Goal: Task Accomplishment & Management: Complete application form

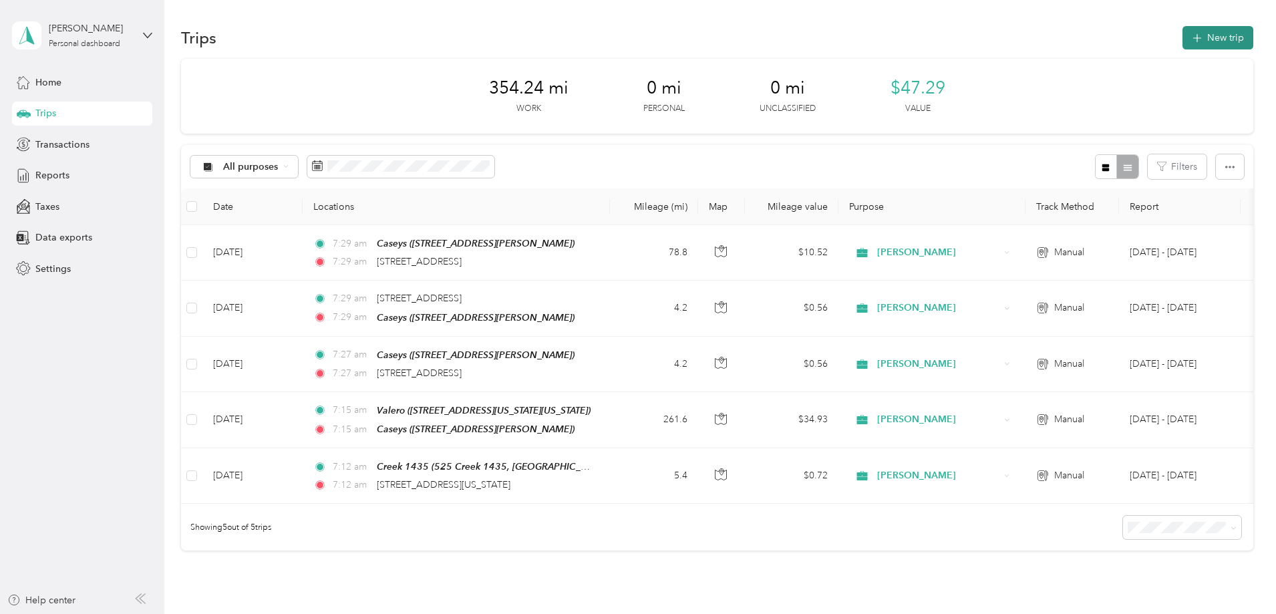
click at [1182, 41] on button "New trip" at bounding box center [1217, 37] width 71 height 23
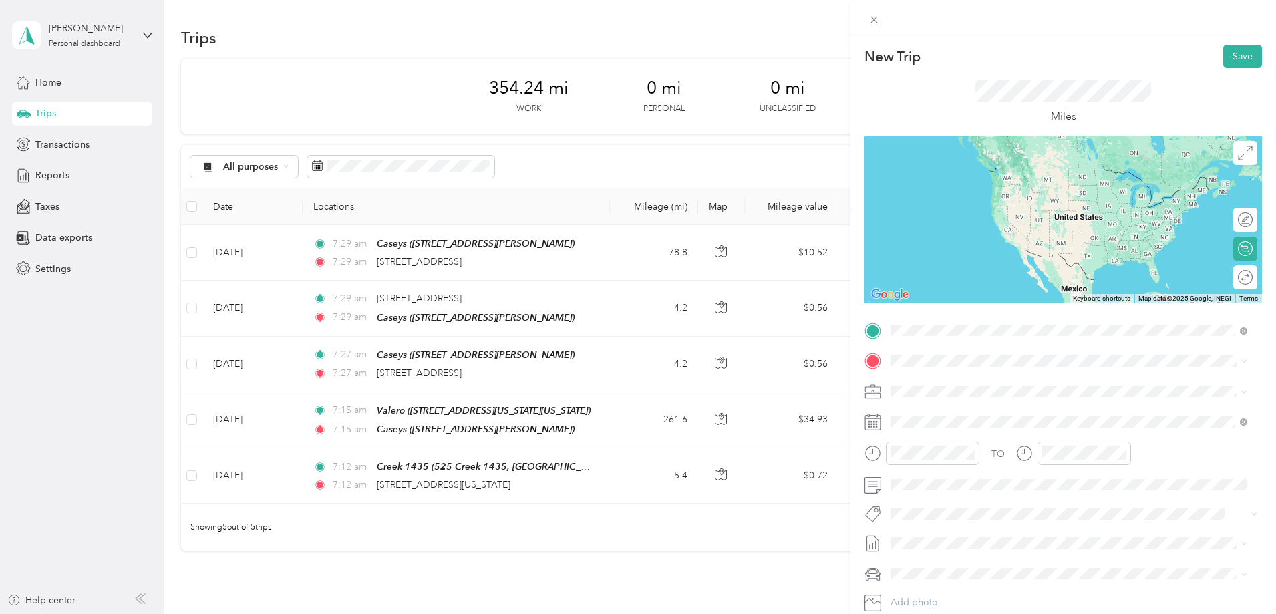
click at [1004, 385] on span "[STREET_ADDRESS][US_STATE]" at bounding box center [983, 379] width 134 height 12
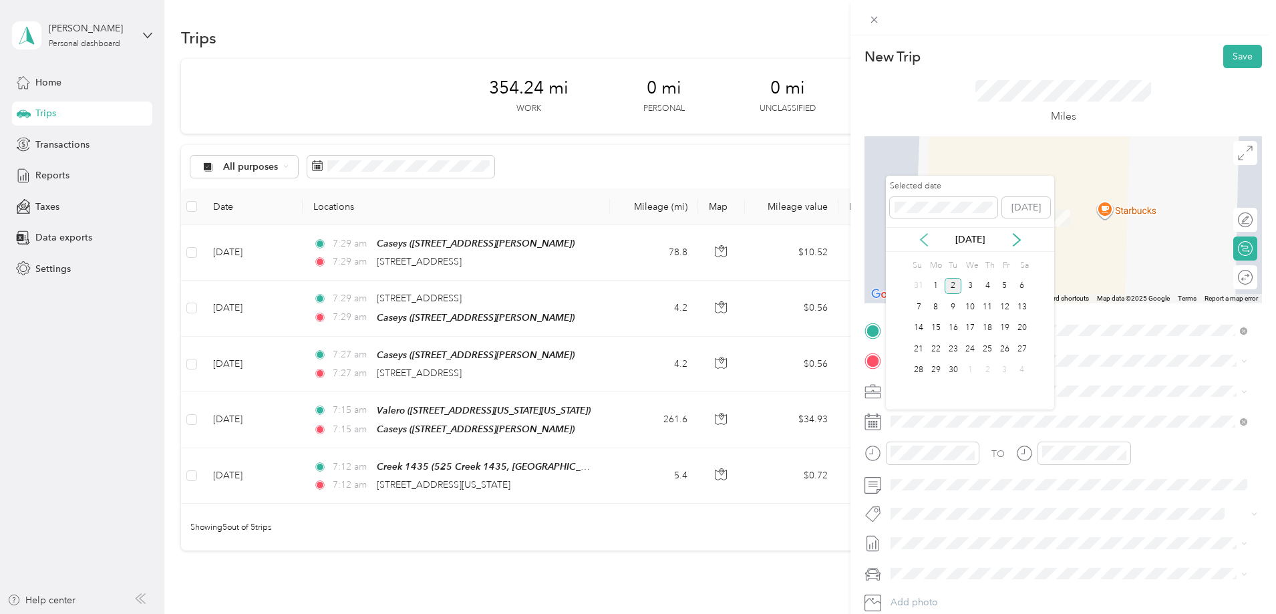
click at [922, 233] on icon at bounding box center [923, 239] width 13 height 13
click at [981, 348] on div "21" at bounding box center [987, 349] width 17 height 17
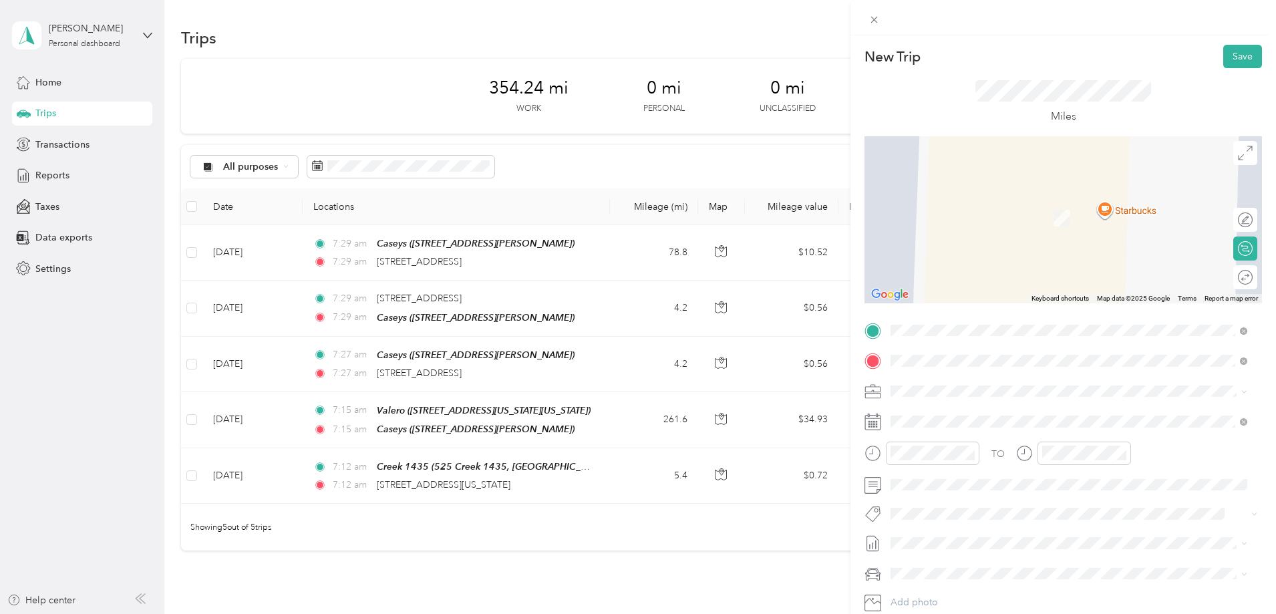
click at [985, 415] on span "[STREET_ADDRESS][US_STATE]" at bounding box center [983, 409] width 134 height 12
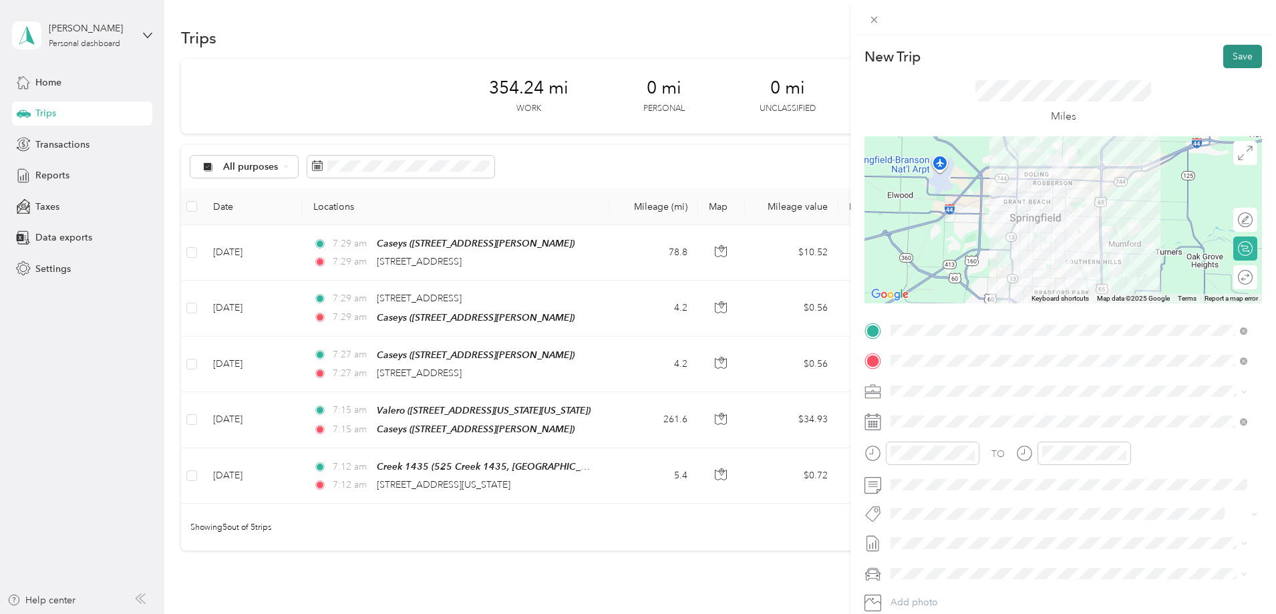
click at [1224, 61] on button "Save" at bounding box center [1242, 56] width 39 height 23
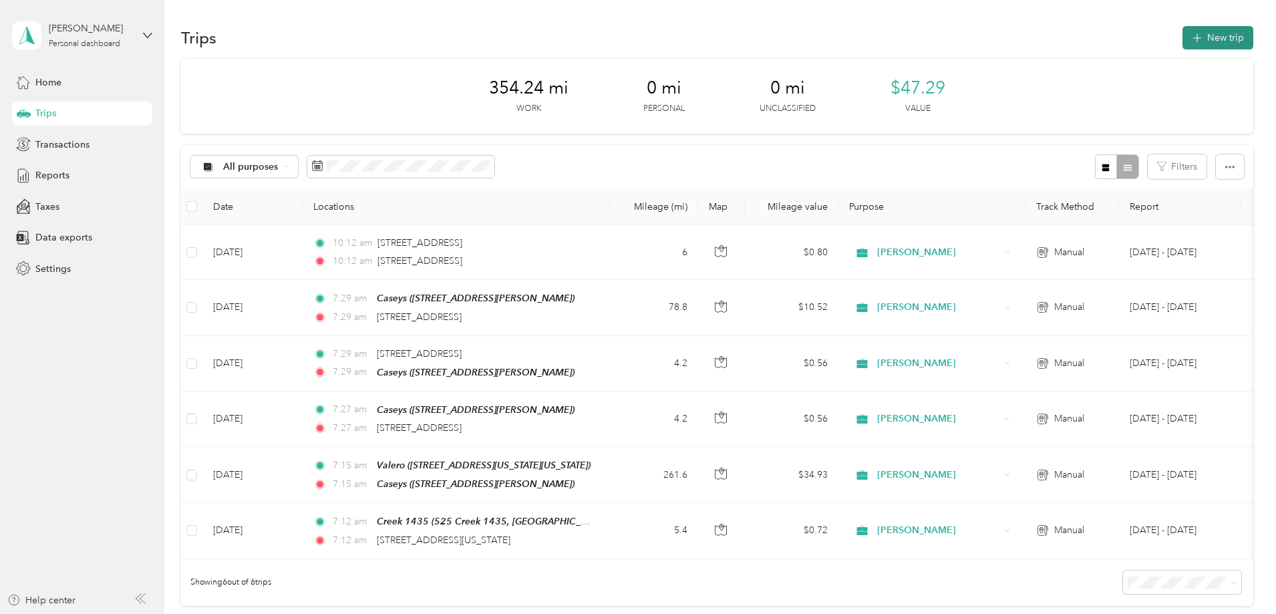
click at [1182, 36] on button "New trip" at bounding box center [1217, 37] width 71 height 23
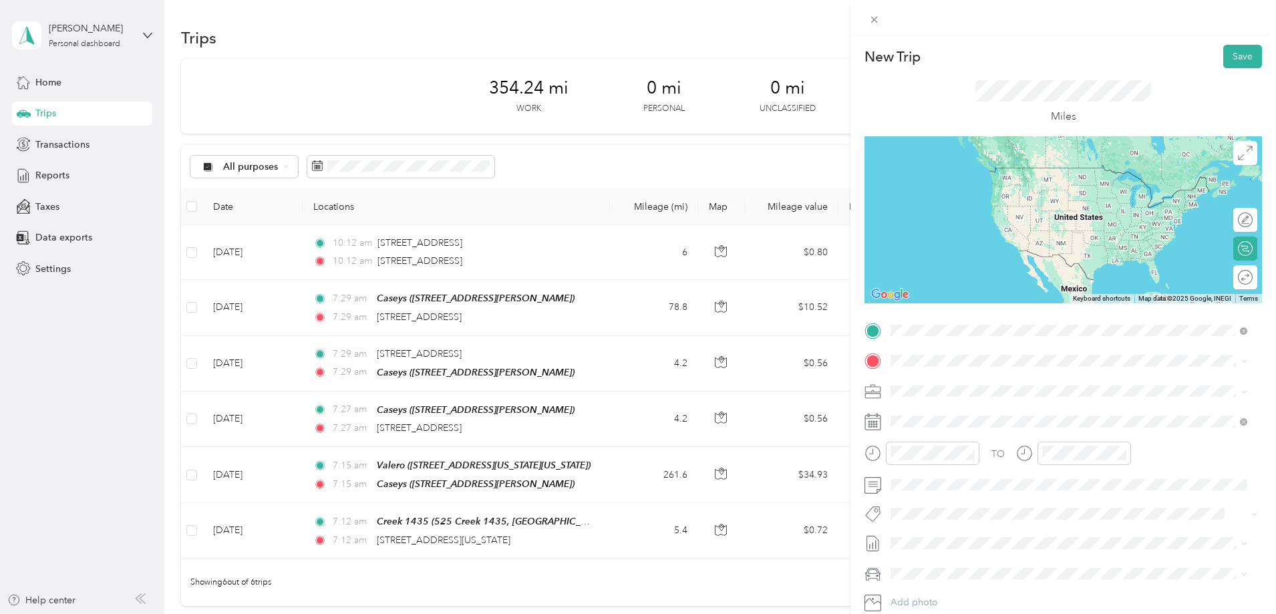
click at [987, 377] on span "[STREET_ADDRESS][US_STATE]" at bounding box center [983, 379] width 134 height 12
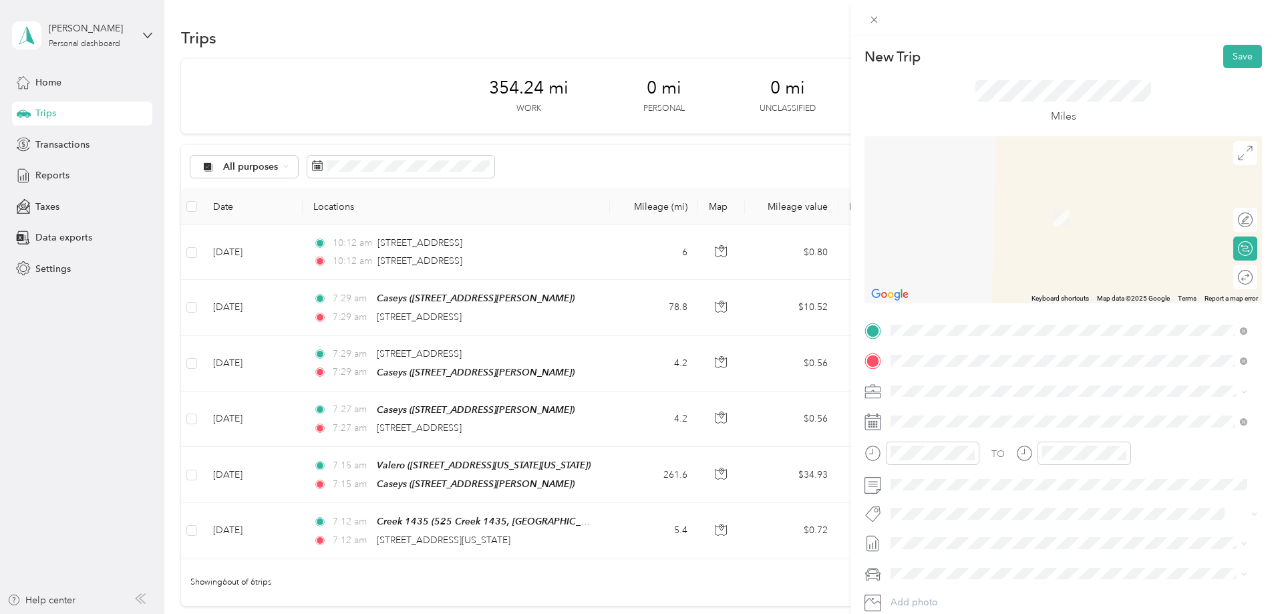
click at [973, 410] on span "[STREET_ADDRESS][US_STATE]" at bounding box center [983, 409] width 134 height 12
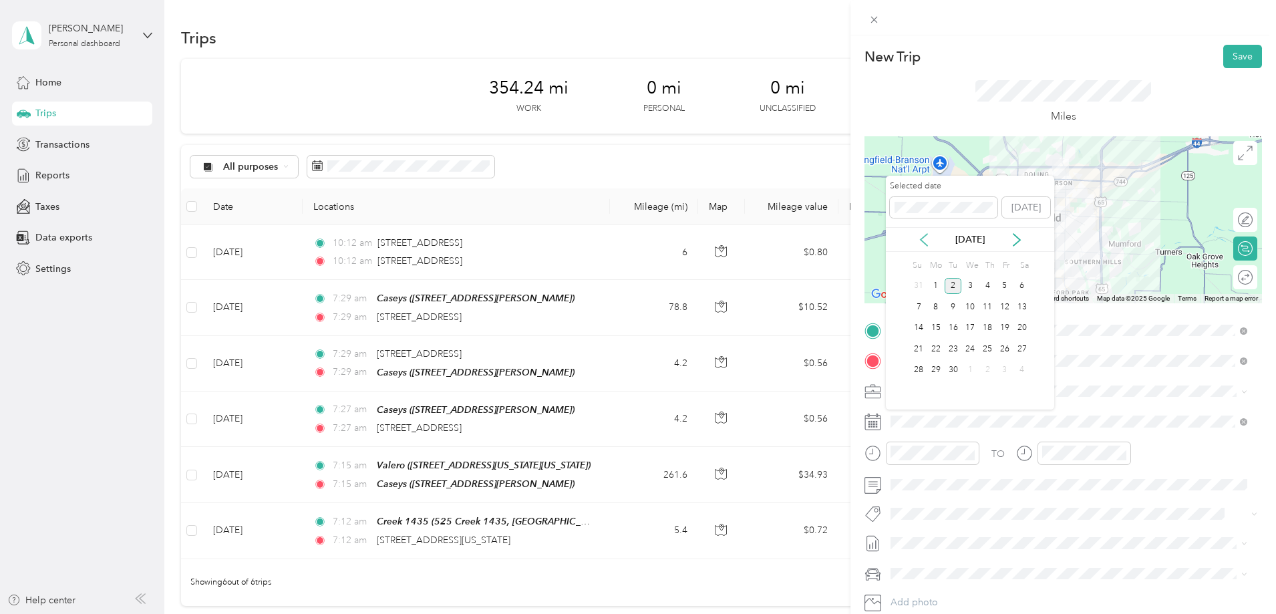
click at [926, 242] on icon at bounding box center [923, 239] width 13 height 13
click at [1004, 353] on div "22" at bounding box center [1004, 349] width 17 height 17
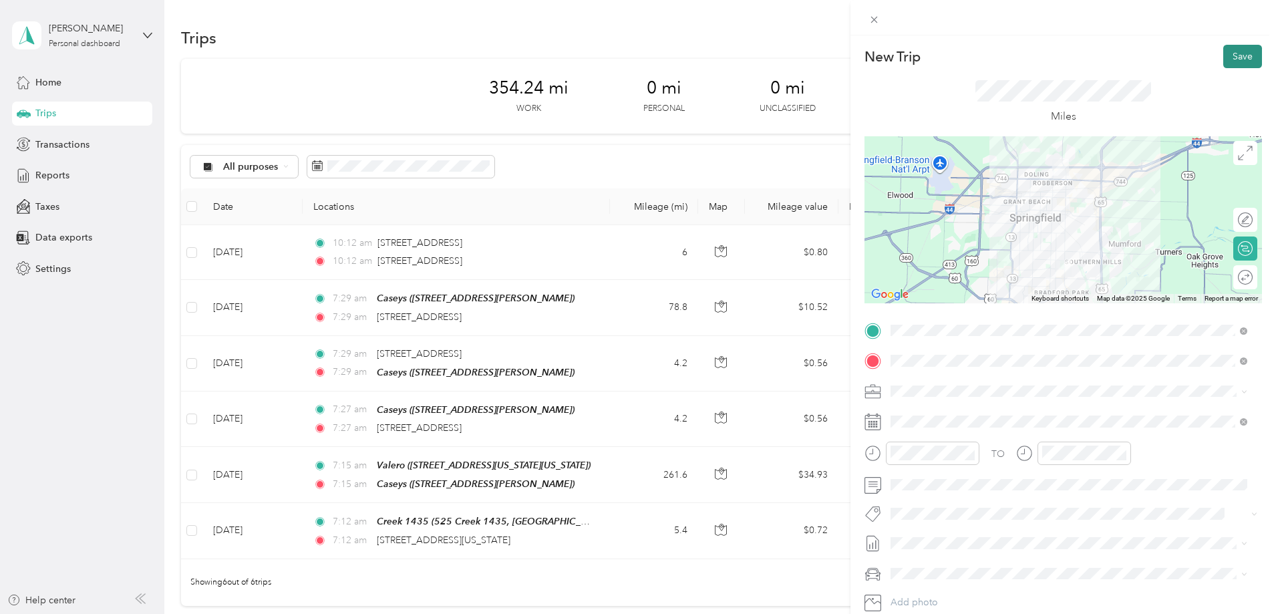
click at [1232, 63] on button "Save" at bounding box center [1242, 56] width 39 height 23
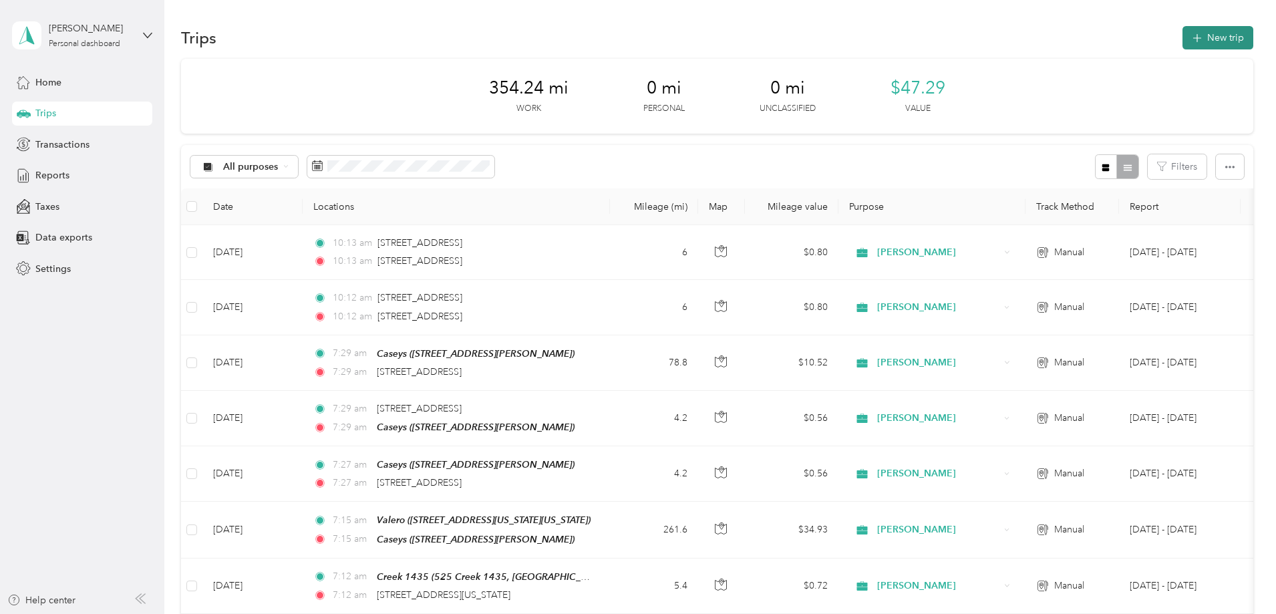
click at [1182, 47] on button "New trip" at bounding box center [1217, 37] width 71 height 23
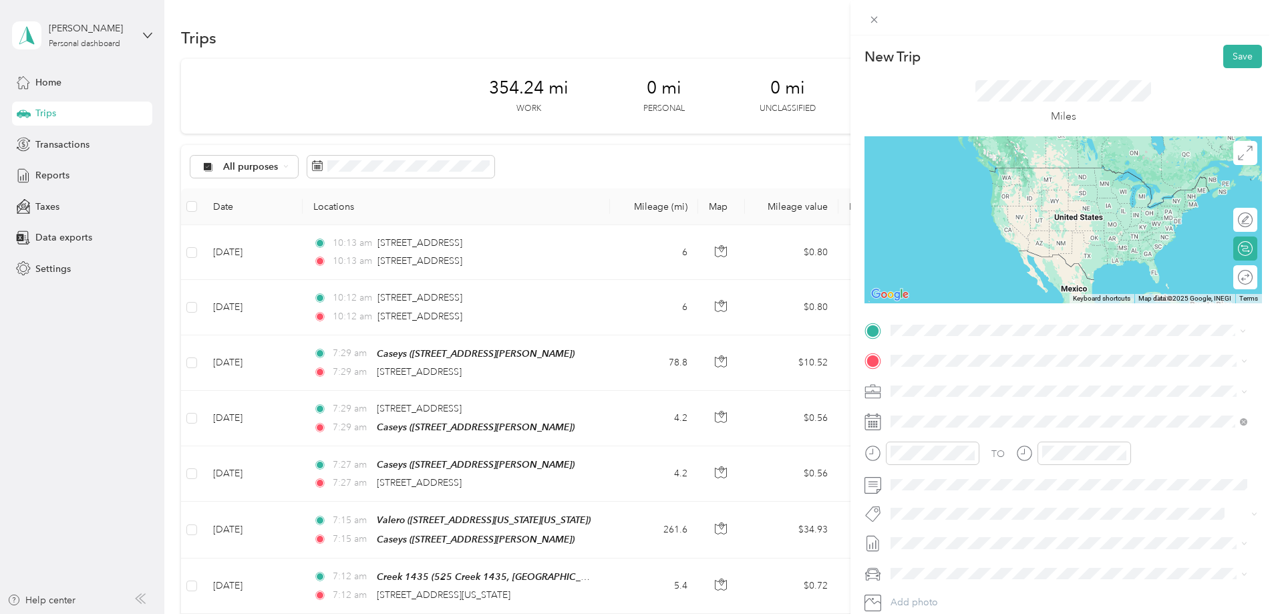
click at [991, 381] on span "[STREET_ADDRESS][US_STATE]" at bounding box center [983, 379] width 134 height 12
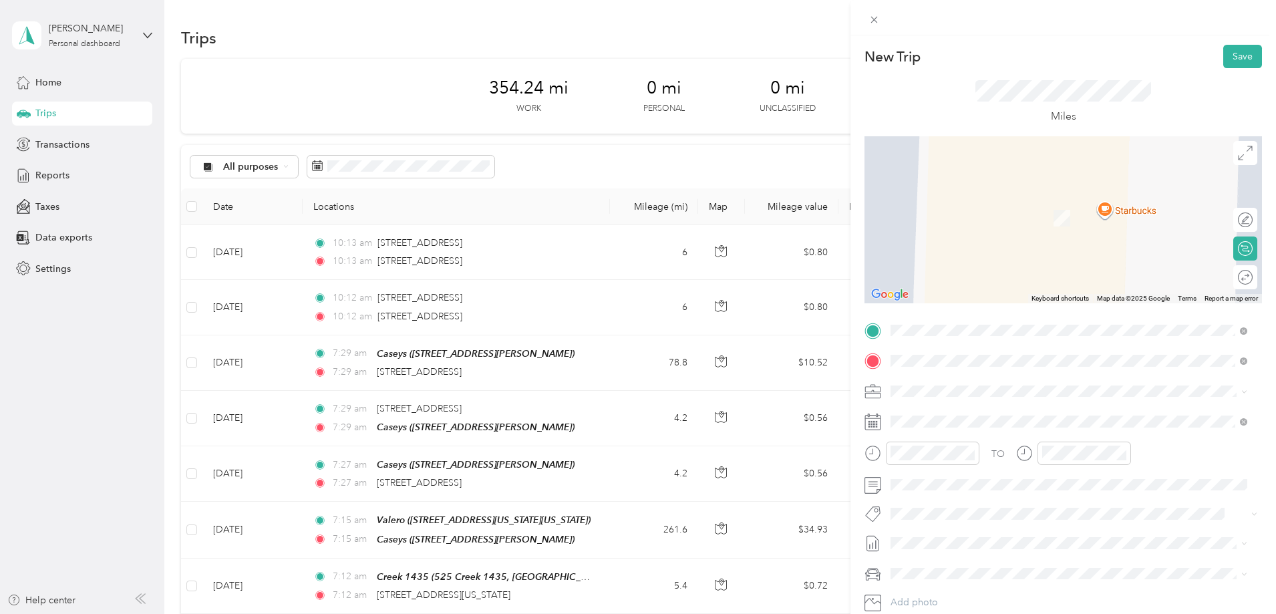
click at [964, 418] on div "Valero [STREET_ADDRESS][US_STATE][US_STATE]" at bounding box center [1007, 421] width 182 height 28
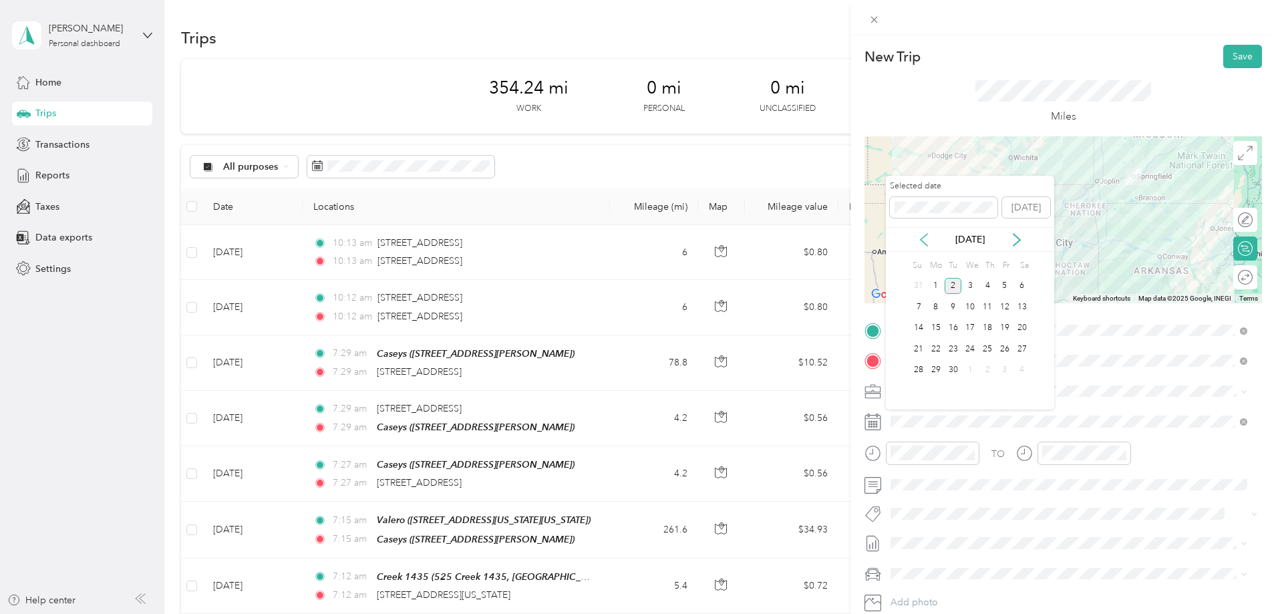
click at [924, 243] on icon at bounding box center [923, 240] width 7 height 12
click at [1003, 349] on div "22" at bounding box center [1004, 349] width 17 height 17
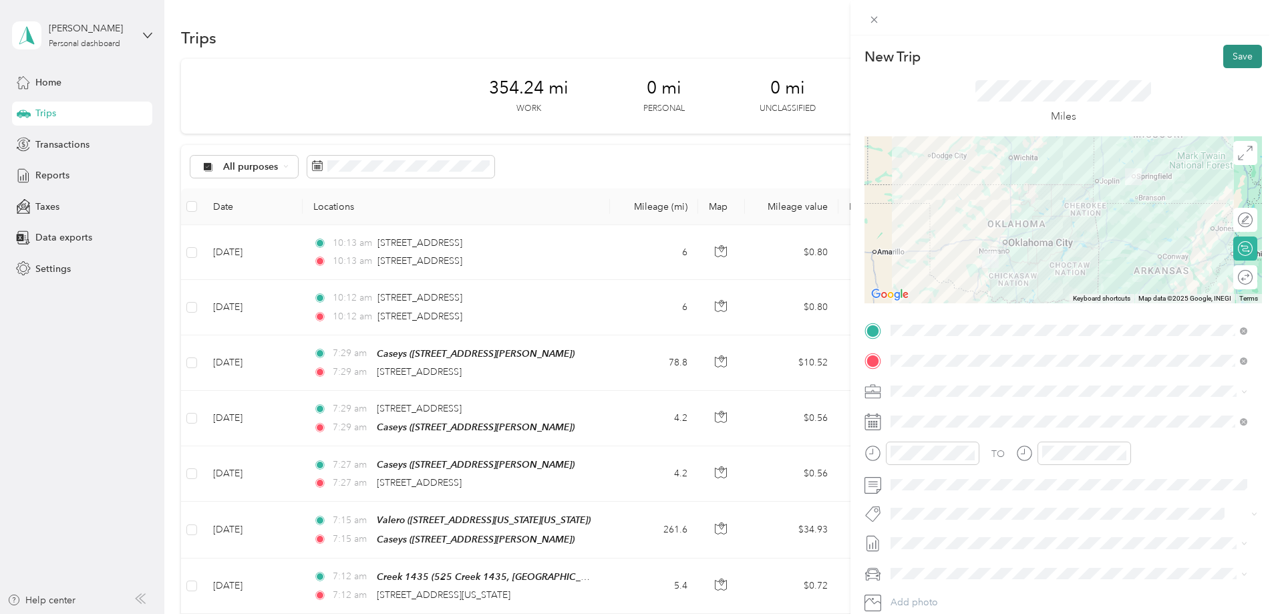
click at [1223, 61] on button "Save" at bounding box center [1242, 56] width 39 height 23
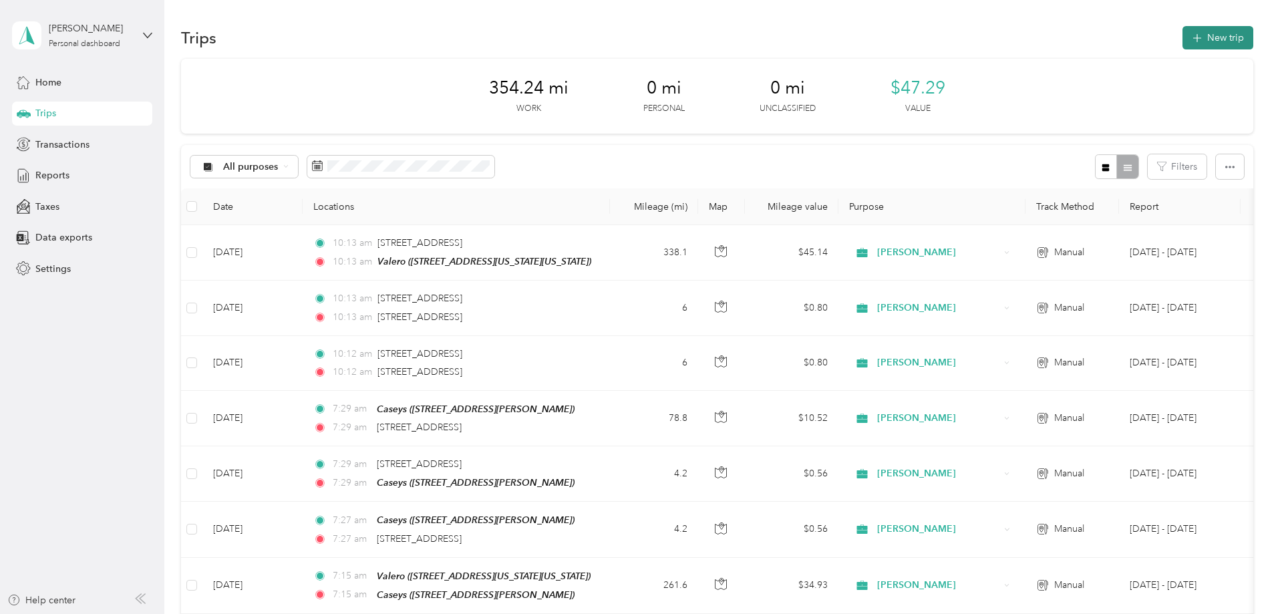
click at [1189, 42] on icon "button" at bounding box center [1196, 38] width 15 height 15
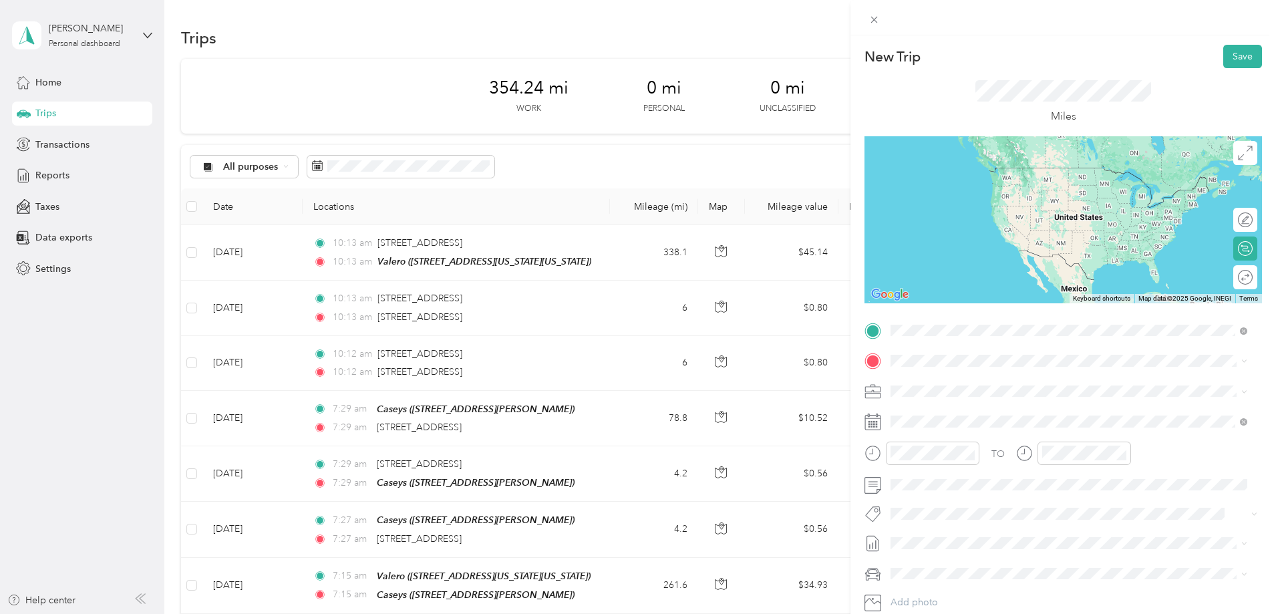
click at [961, 391] on div "Valero [STREET_ADDRESS][US_STATE][US_STATE]" at bounding box center [1007, 391] width 182 height 28
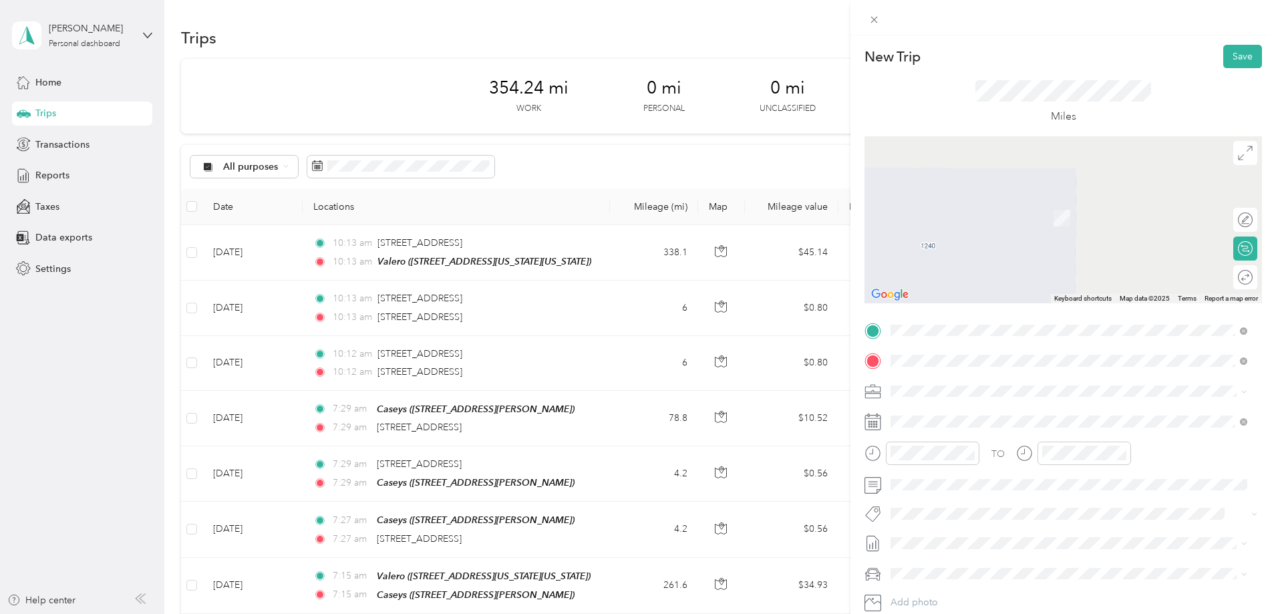
click at [952, 425] on span "[STREET_ADDRESS][US_STATE]" at bounding box center [983, 428] width 134 height 11
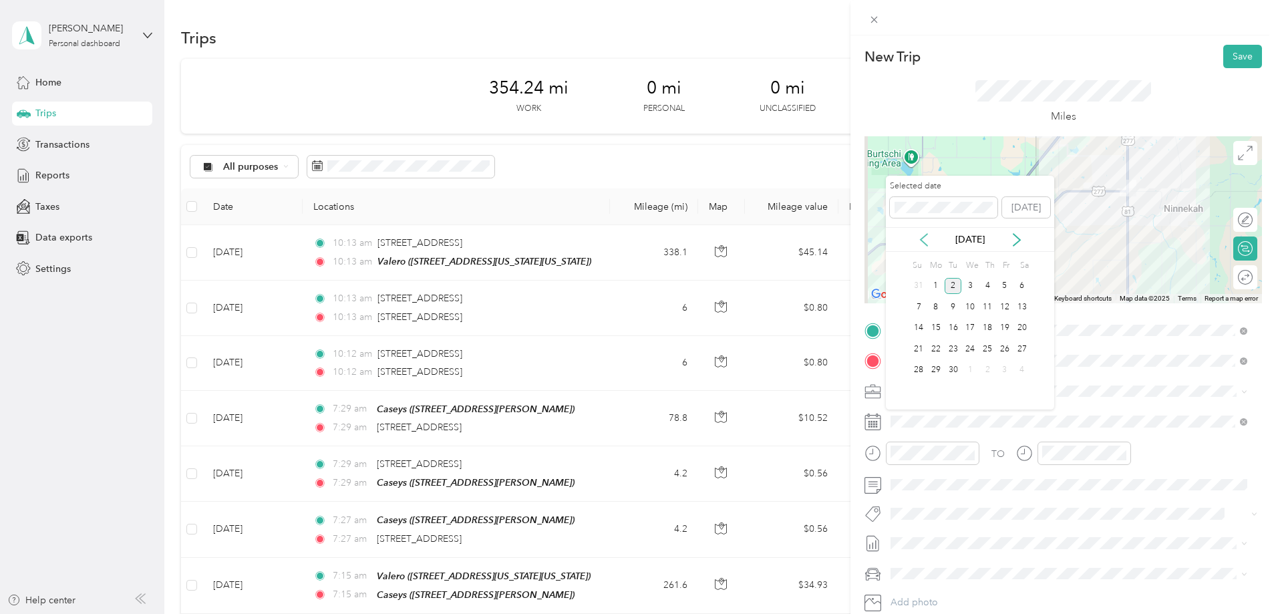
click at [928, 246] on div "[DATE]" at bounding box center [970, 239] width 168 height 25
click at [922, 245] on icon at bounding box center [923, 239] width 13 height 13
click at [1000, 352] on div "22" at bounding box center [1004, 349] width 17 height 17
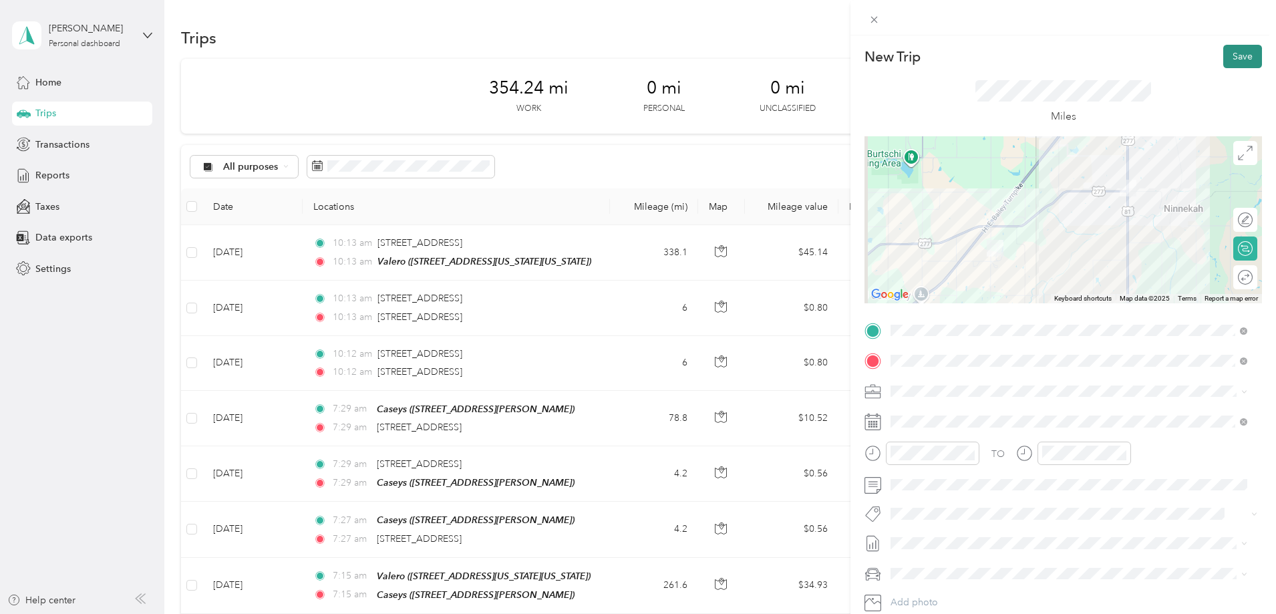
click at [1232, 57] on button "Save" at bounding box center [1242, 56] width 39 height 23
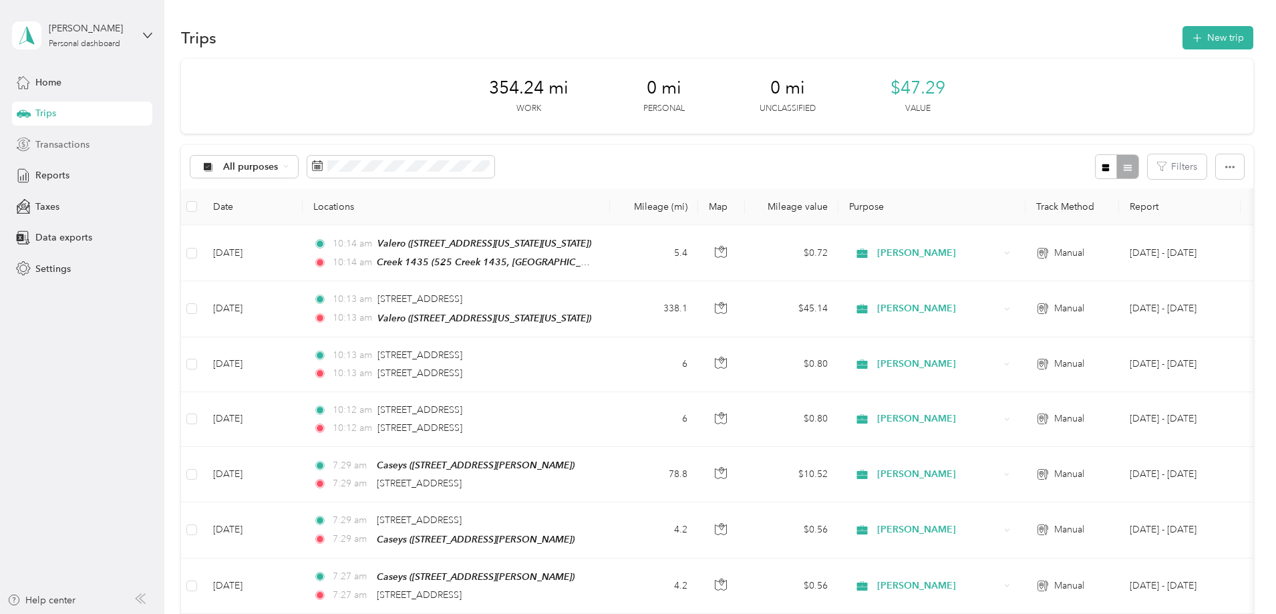
click at [43, 144] on span "Transactions" at bounding box center [62, 145] width 54 height 14
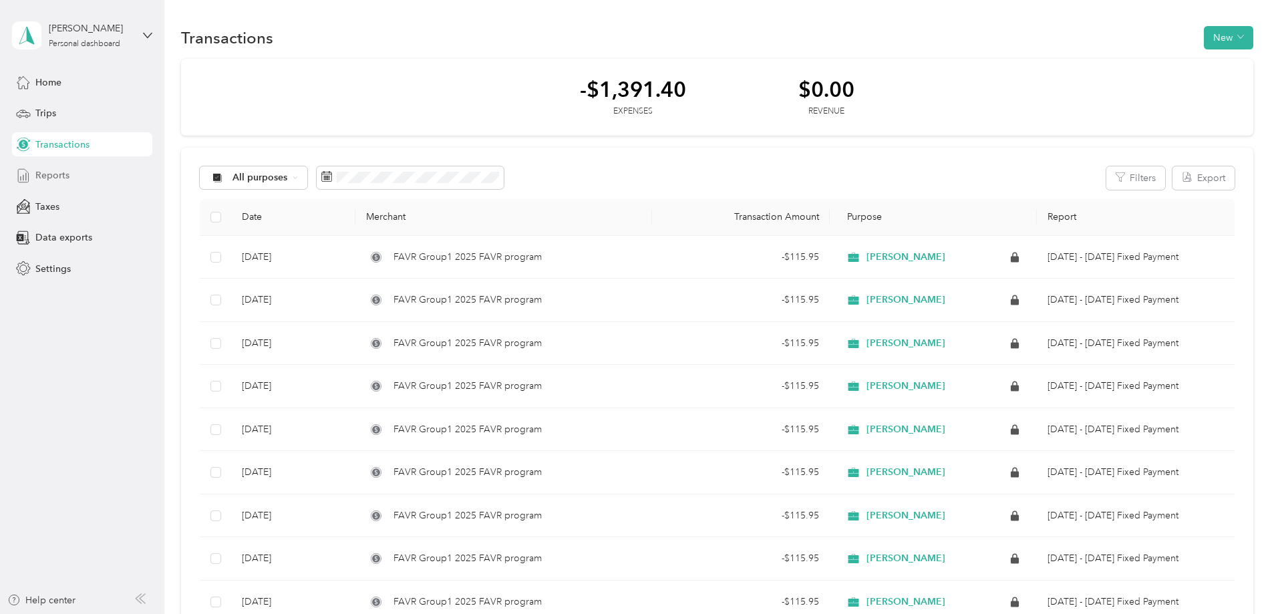
click at [57, 172] on span "Reports" at bounding box center [52, 175] width 34 height 14
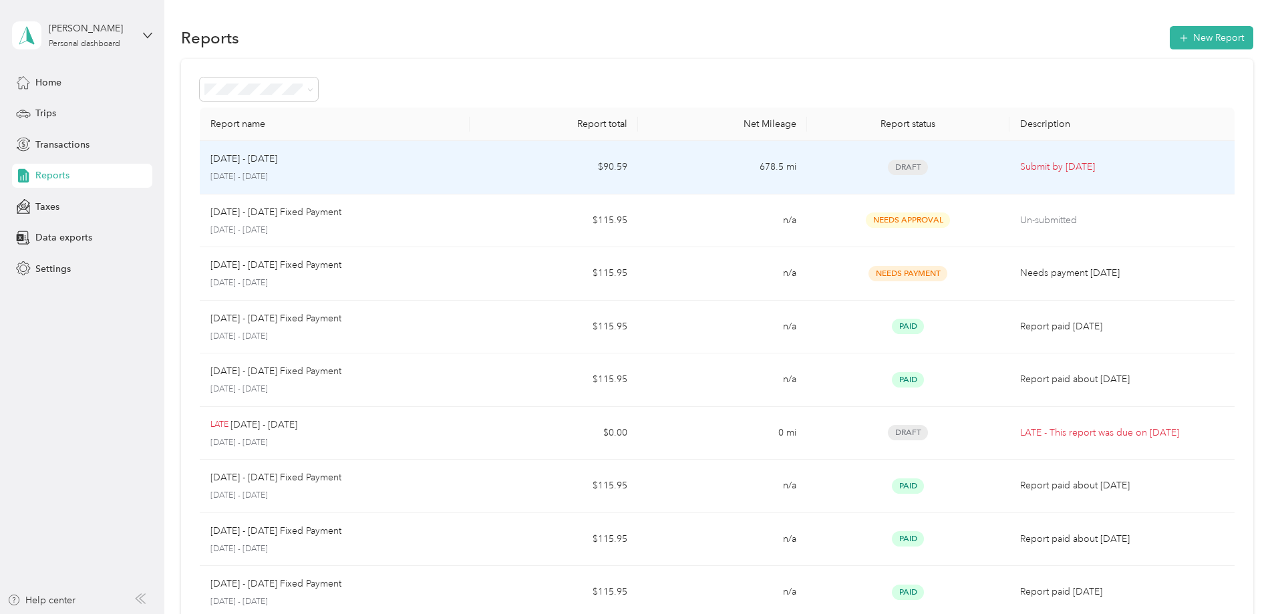
click at [459, 174] on p "[DATE] - [DATE]" at bounding box center [334, 177] width 248 height 12
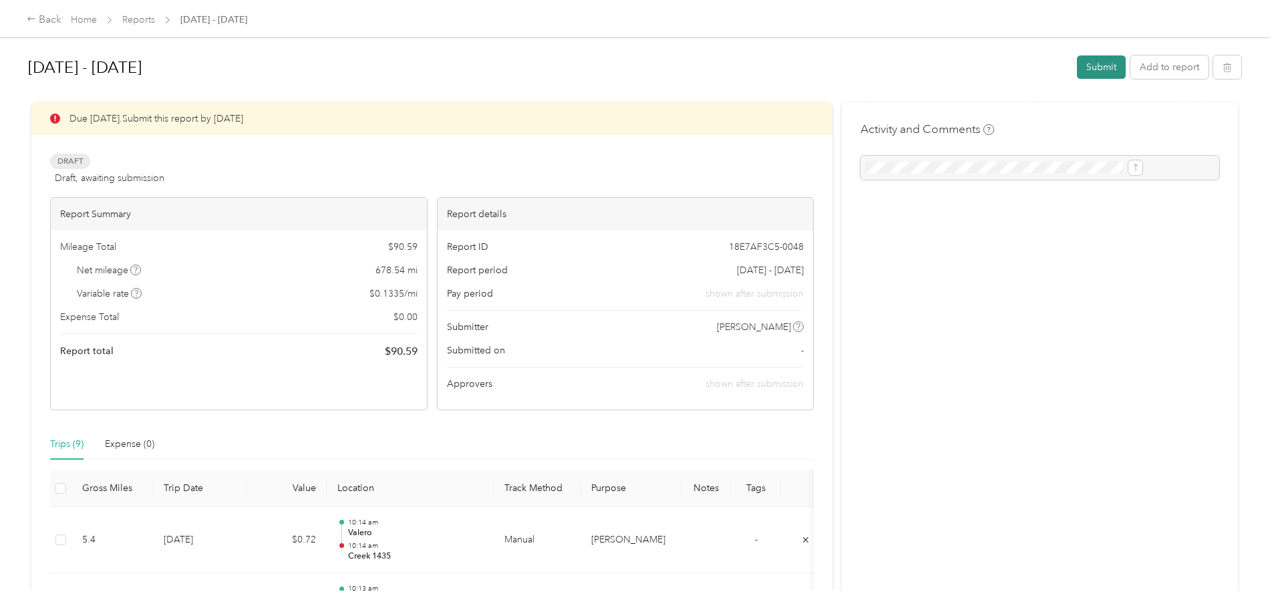
click at [1077, 65] on button "Submit" at bounding box center [1101, 66] width 49 height 23
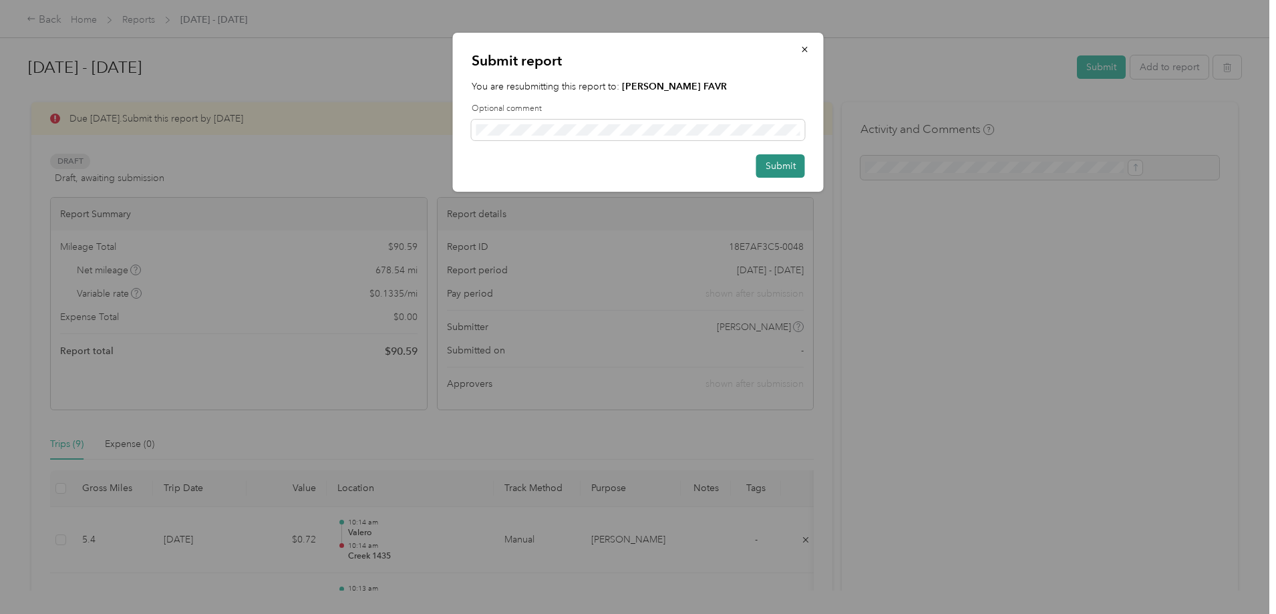
click at [772, 166] on button "Submit" at bounding box center [780, 165] width 49 height 23
